Goal: Information Seeking & Learning: Learn about a topic

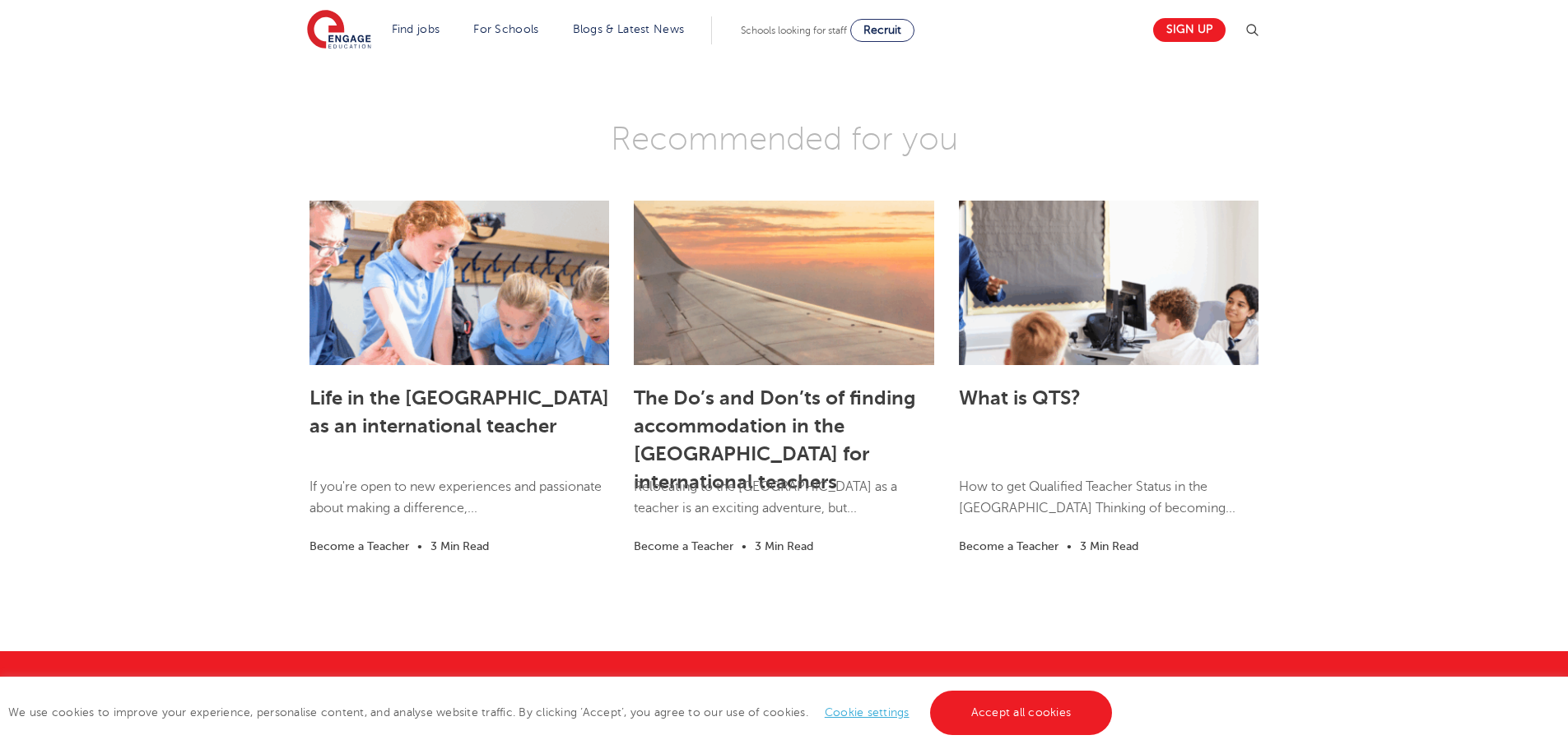
scroll to position [2256, 0]
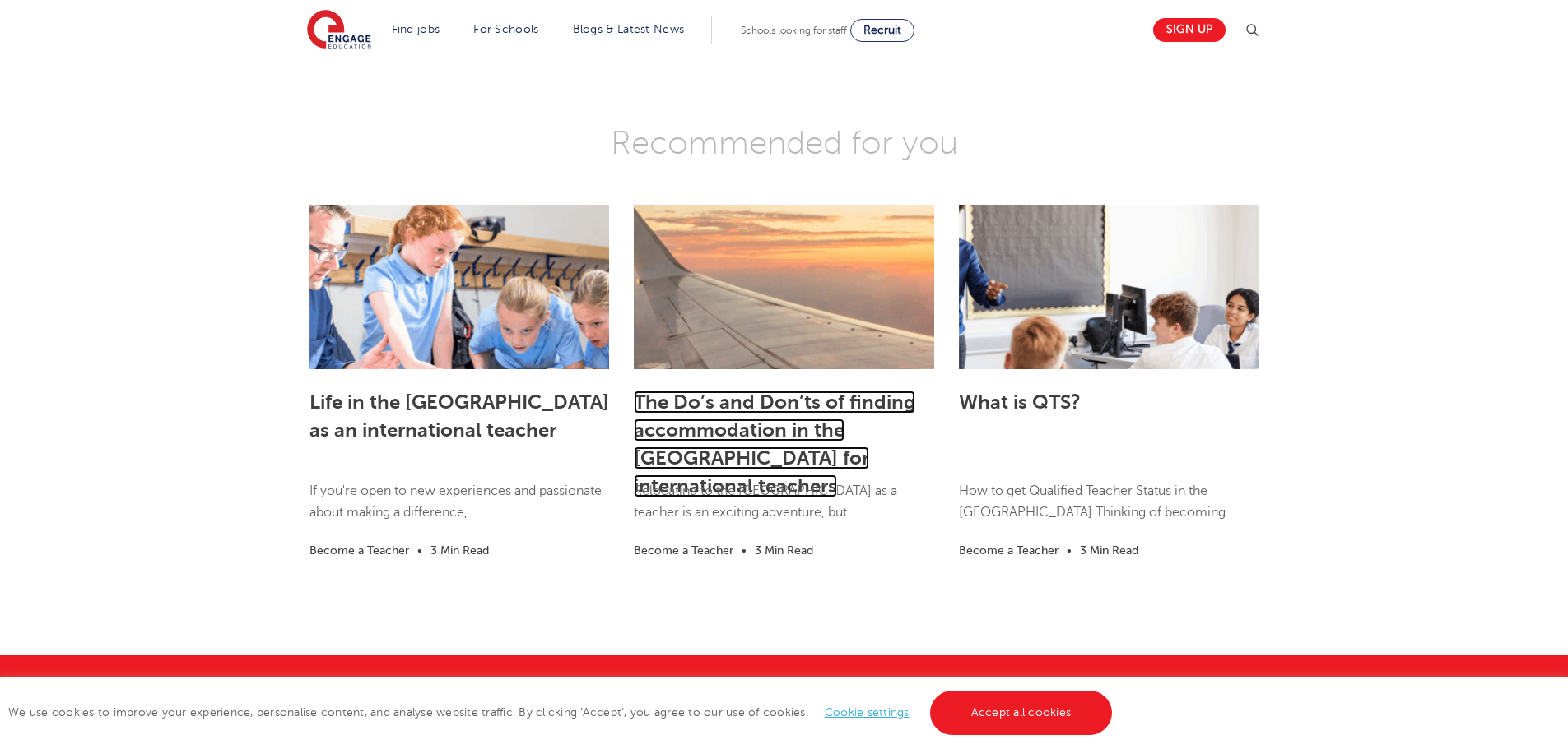
click at [869, 391] on link "The Do’s and Don’ts of finding accommodation in the [GEOGRAPHIC_DATA] for inter…" at bounding box center [774, 445] width 281 height 107
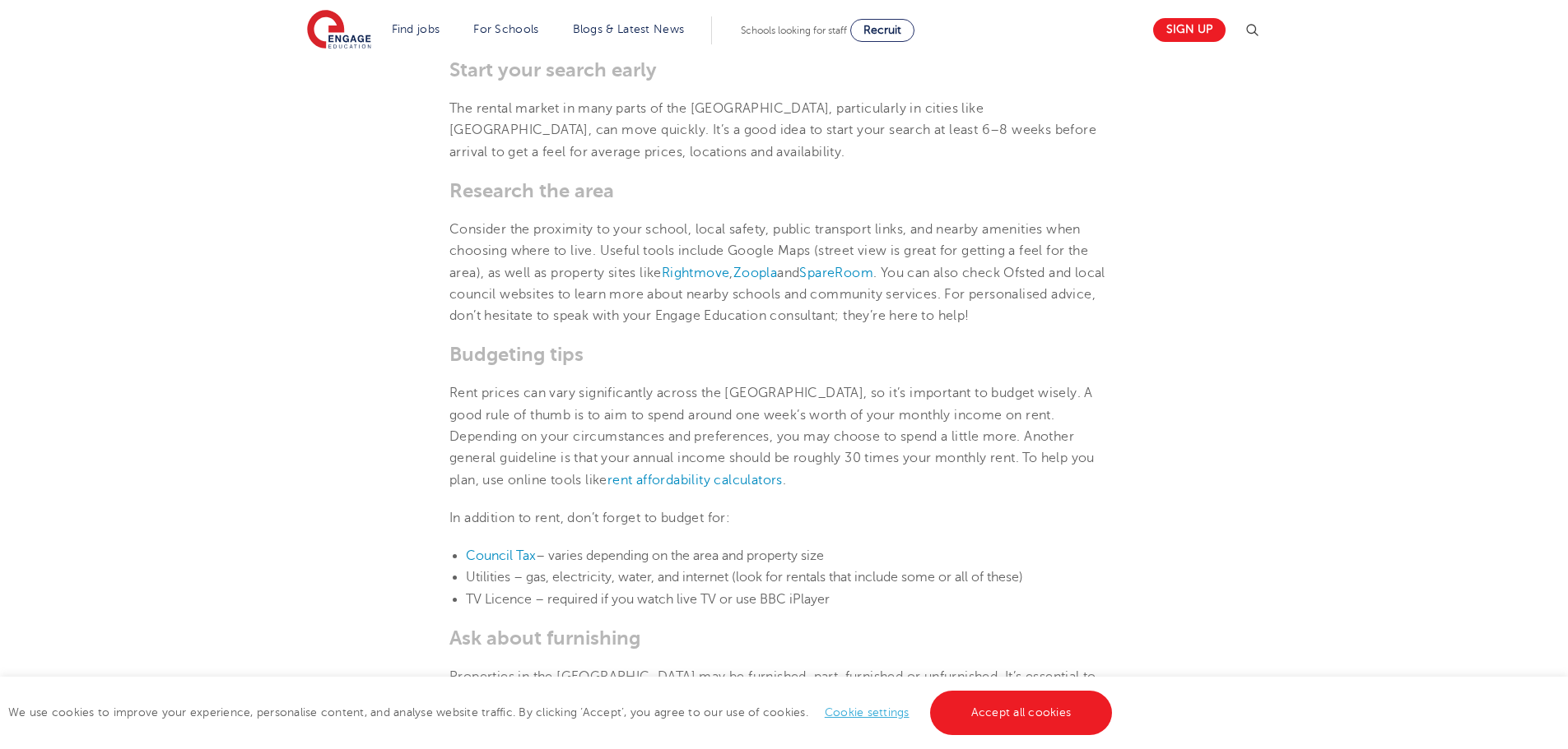
scroll to position [803, 0]
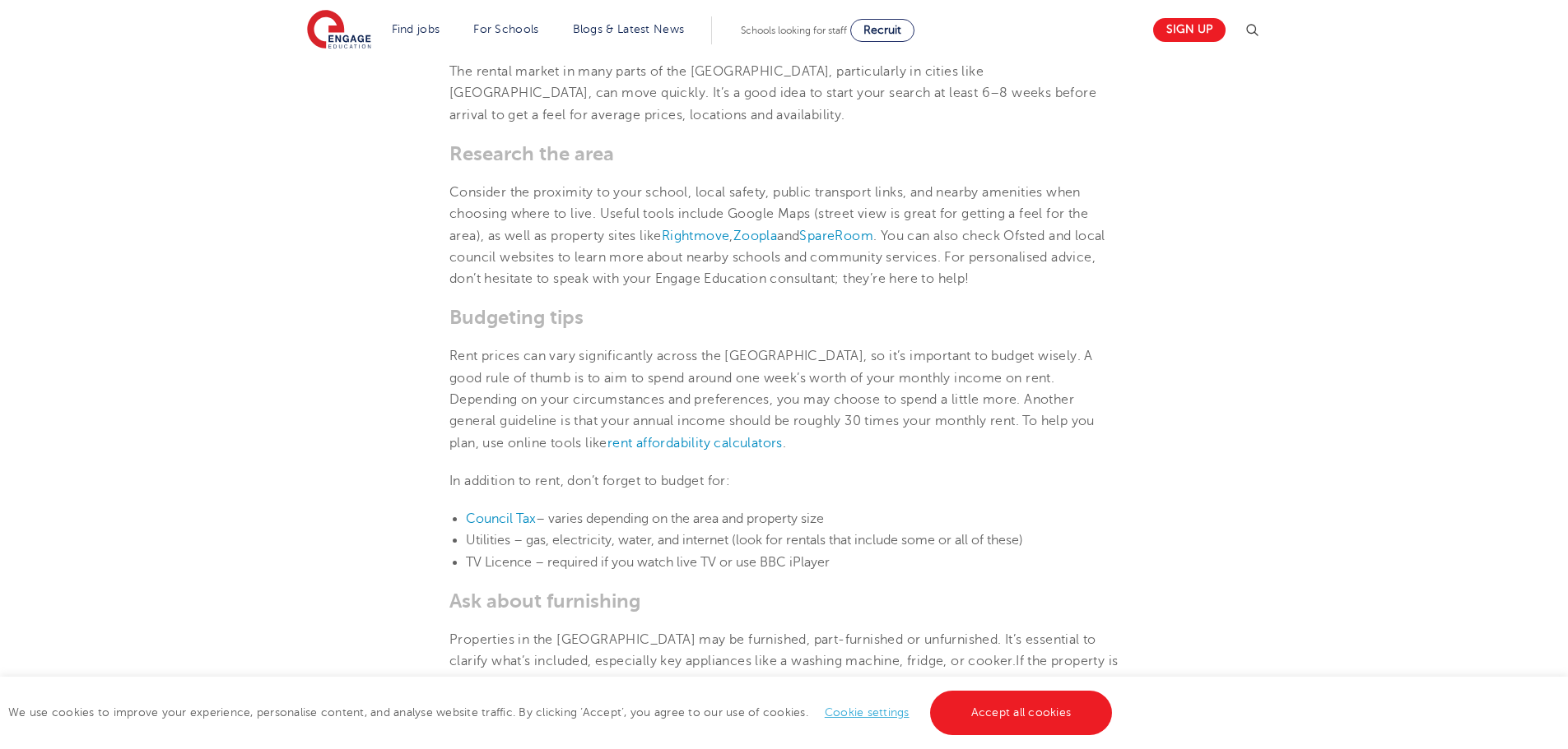
drag, startPoint x: 1574, startPoint y: 122, endPoint x: 1574, endPoint y: 255, distance: 133.0
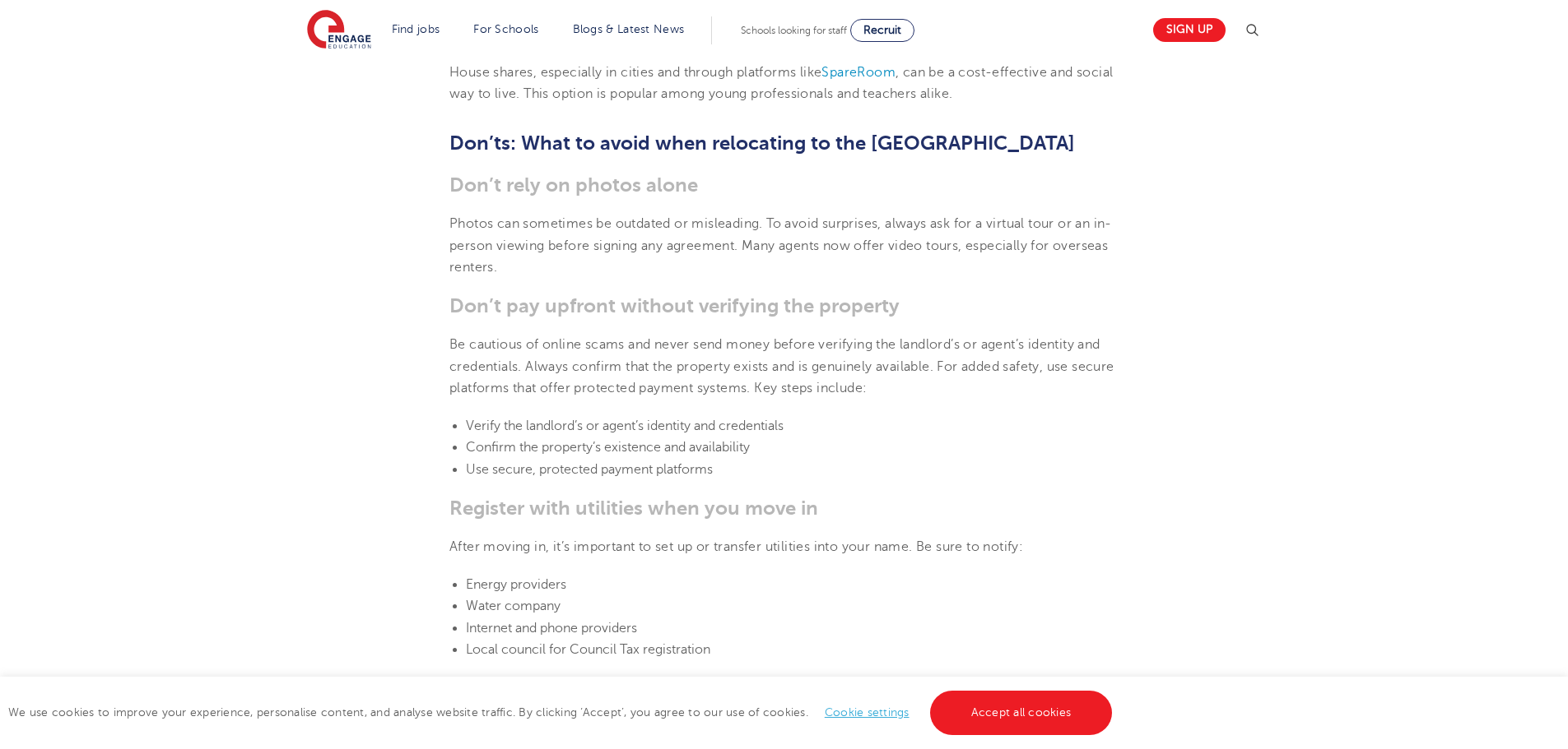
scroll to position [2174, 0]
